Goal: Task Accomplishment & Management: Use online tool/utility

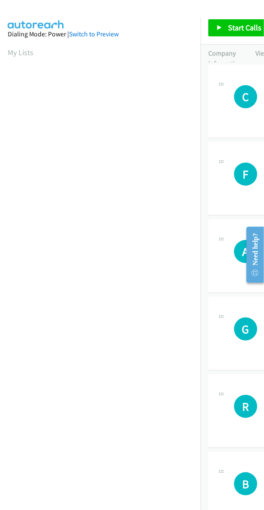
scroll to position [0, 1]
drag, startPoint x: 11, startPoint y: 53, endPoint x: 14, endPoint y: 43, distance: 9.9
click at [11, 53] on link "My Lists" at bounding box center [21, 53] width 26 height 10
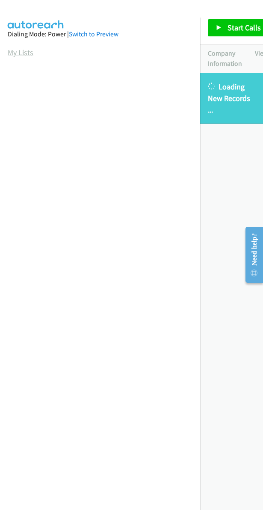
click at [16, 53] on link "My Lists" at bounding box center [21, 53] width 26 height 10
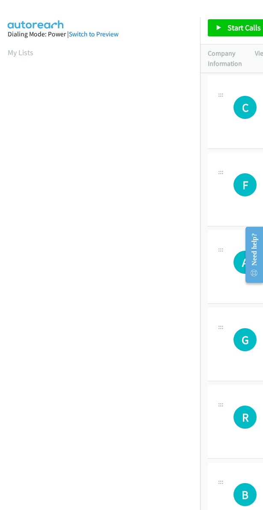
scroll to position [0, 1]
click at [24, 54] on link "My Lists" at bounding box center [21, 53] width 26 height 10
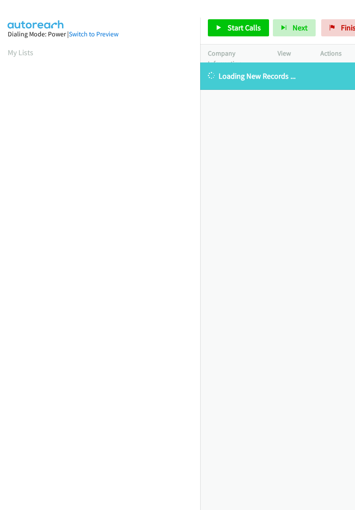
click at [38, 45] on aside "Dialing Mode: Power | Switch to Preview My Lists" at bounding box center [100, 255] width 200 height 474
click at [21, 52] on link "My Lists" at bounding box center [21, 53] width 26 height 10
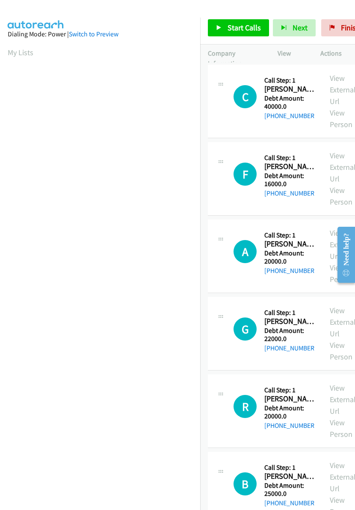
scroll to position [0, 1]
drag, startPoint x: 23, startPoint y: 50, endPoint x: 46, endPoint y: 48, distance: 23.2
click at [23, 50] on link "My Lists" at bounding box center [21, 53] width 26 height 10
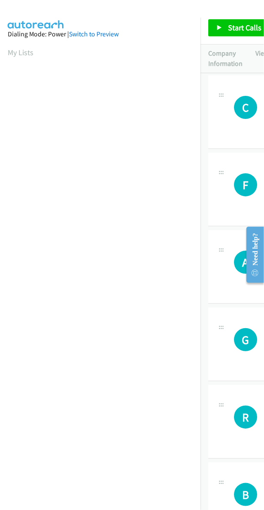
scroll to position [0, 1]
click at [97, 497] on nav "Dialing Mode: Power | Switch to Preview My Lists" at bounding box center [100, 273] width 201 height 510
drag, startPoint x: 120, startPoint y: 508, endPoint x: 120, endPoint y: 502, distance: 6.4
click at [120, 506] on nav "Dialing Mode: Power | Switch to Preview My Lists" at bounding box center [100, 273] width 201 height 510
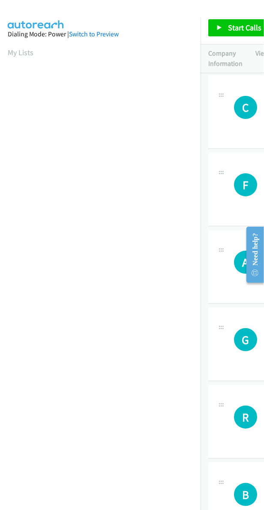
click at [123, 483] on aside "Dialing Mode: Power | Switch to Preview My Lists" at bounding box center [100, 255] width 200 height 474
click at [121, 493] on nav "Dialing Mode: Power | Switch to Preview My Lists" at bounding box center [100, 273] width 201 height 510
click at [97, 56] on section "My Lists" at bounding box center [100, 53] width 185 height 12
drag, startPoint x: 99, startPoint y: 9, endPoint x: 95, endPoint y: 26, distance: 17.1
click at [99, 9] on div at bounding box center [128, 16] width 256 height 33
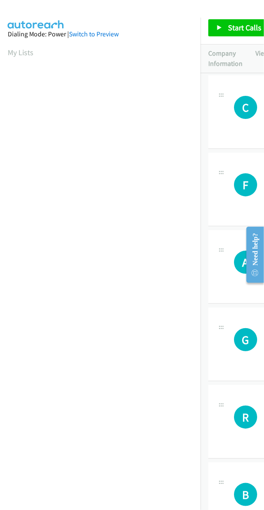
click at [68, 489] on aside "Dialing Mode: Power | Switch to Preview My Lists" at bounding box center [100, 255] width 200 height 474
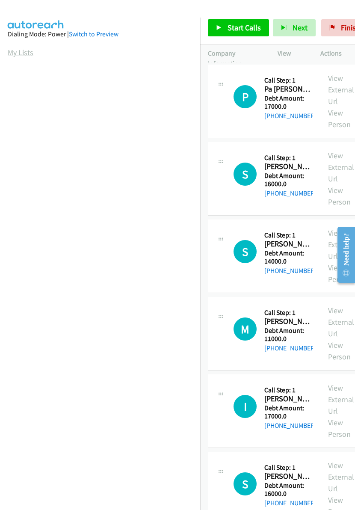
click at [25, 52] on link "My Lists" at bounding box center [21, 53] width 26 height 10
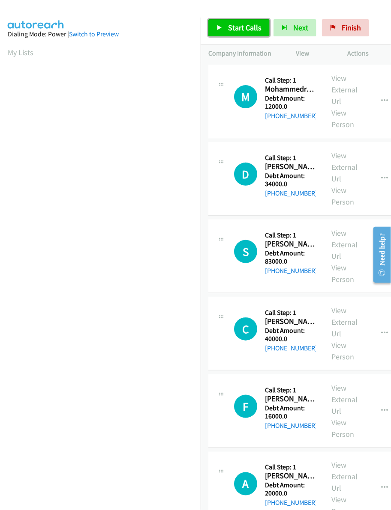
click at [243, 27] on span "Start Calls" at bounding box center [244, 28] width 33 height 10
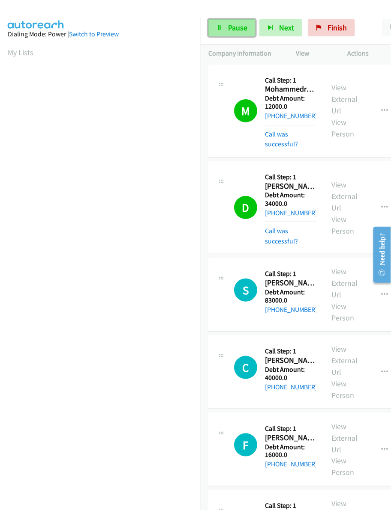
click at [241, 31] on span "Pause" at bounding box center [237, 28] width 19 height 10
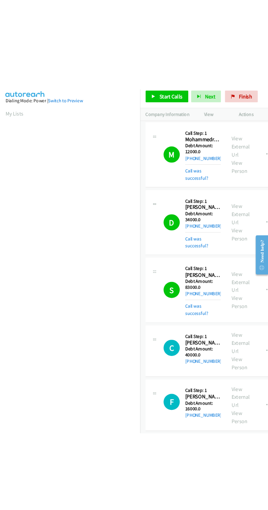
scroll to position [0, 1]
click at [22, 52] on link "My Lists" at bounding box center [21, 53] width 26 height 10
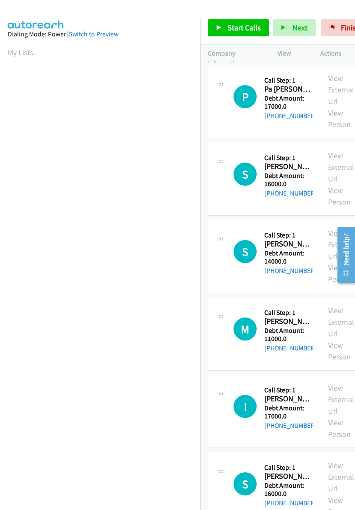
scroll to position [0, 1]
click at [30, 41] on html "Start Calls Pause Next Finish Paused AutoTab AutoTab 0 Company Information Info…" at bounding box center [177, 20] width 355 height 41
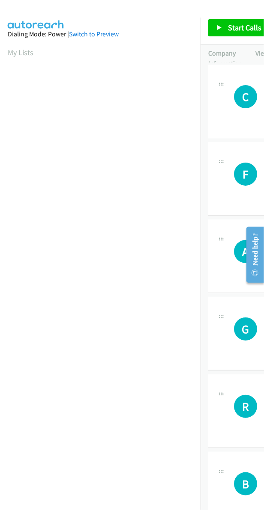
scroll to position [0, 1]
click at [57, 54] on section "My Lists" at bounding box center [100, 53] width 185 height 12
